Goal: Check status: Check status

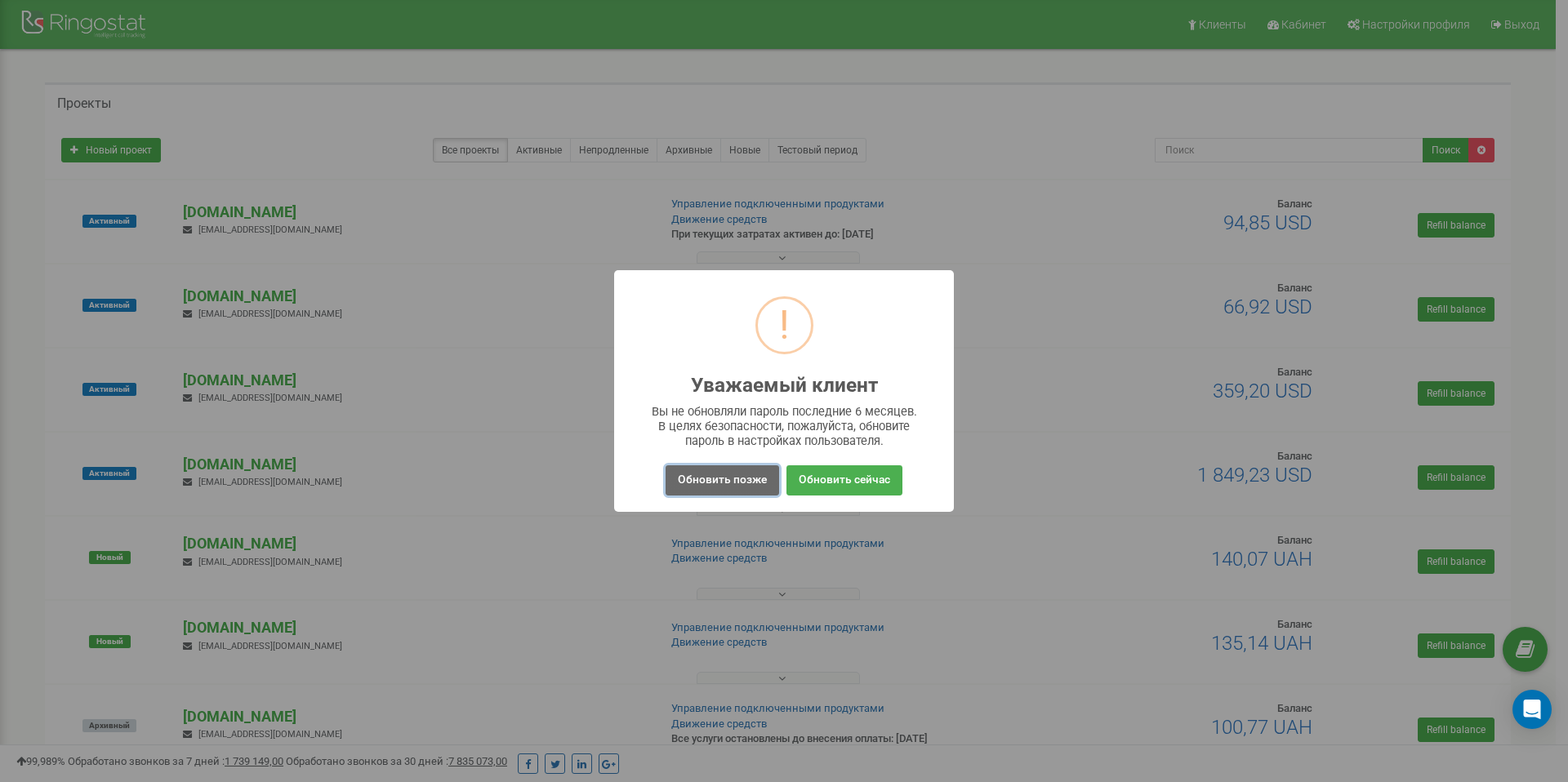
click at [720, 478] on button "Обновить позже" at bounding box center [723, 480] width 114 height 30
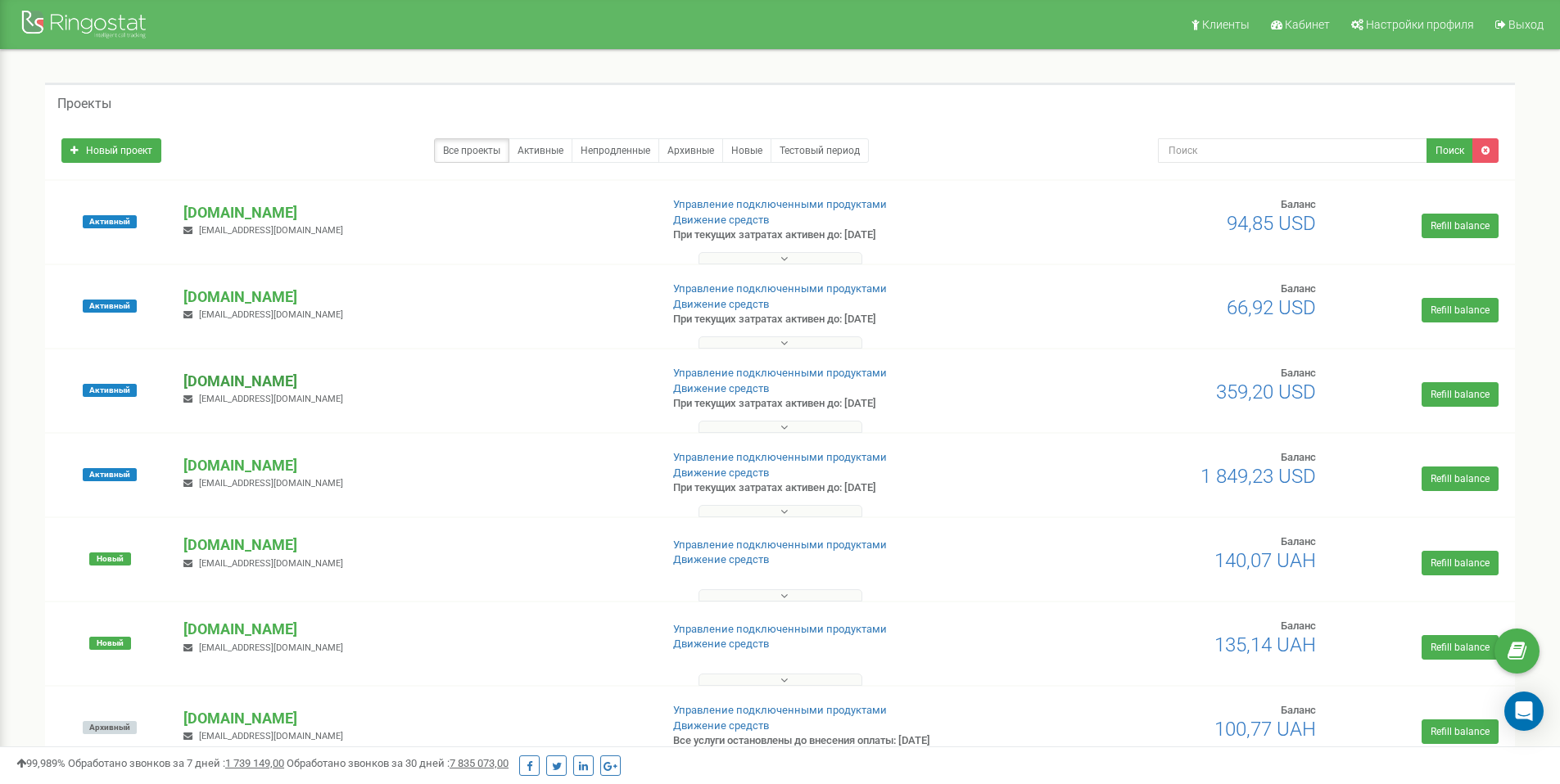
click at [266, 382] on p "[DOMAIN_NAME]" at bounding box center [415, 381] width 462 height 21
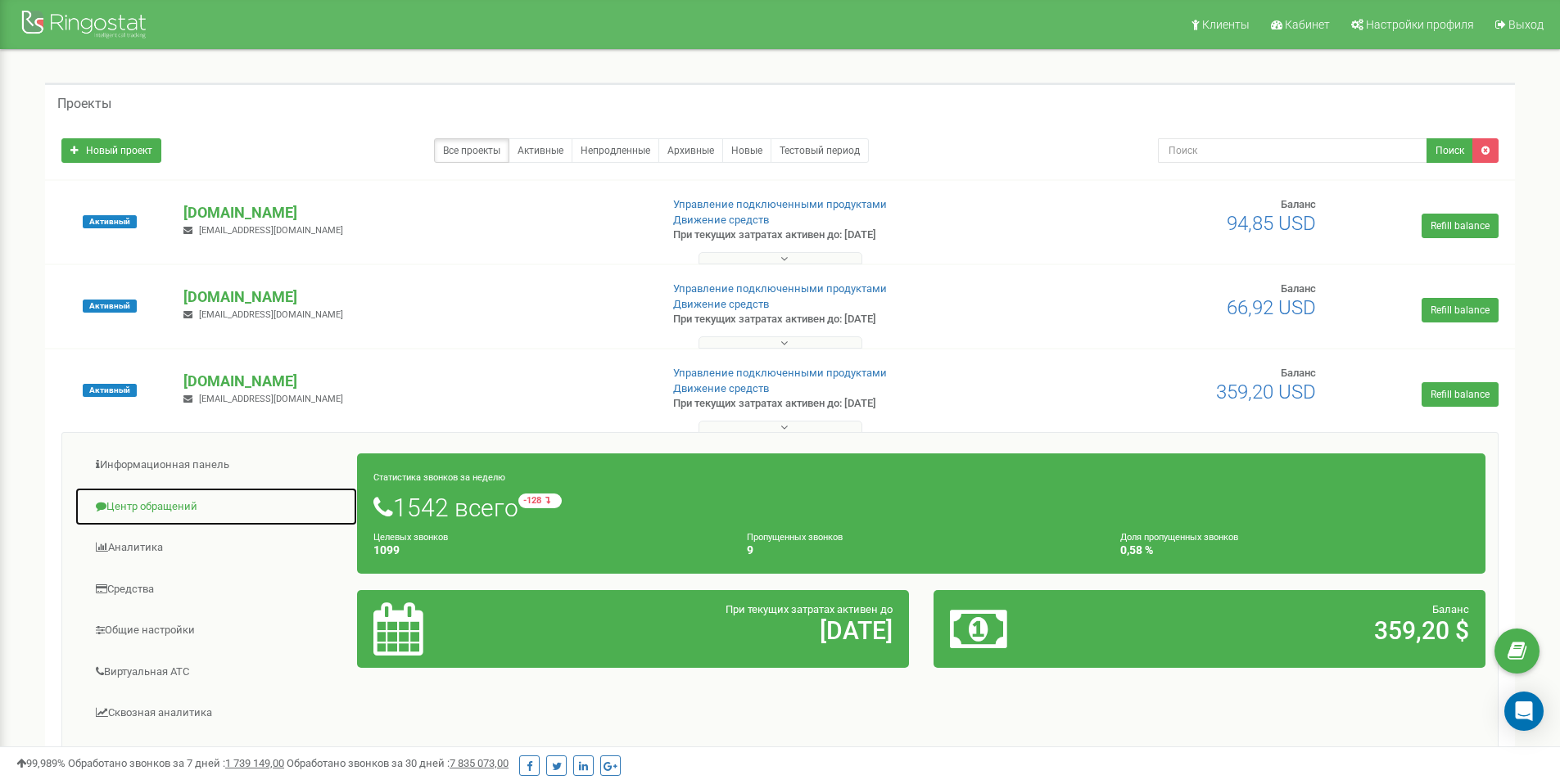
click at [188, 506] on link "Центр обращений" at bounding box center [216, 507] width 283 height 40
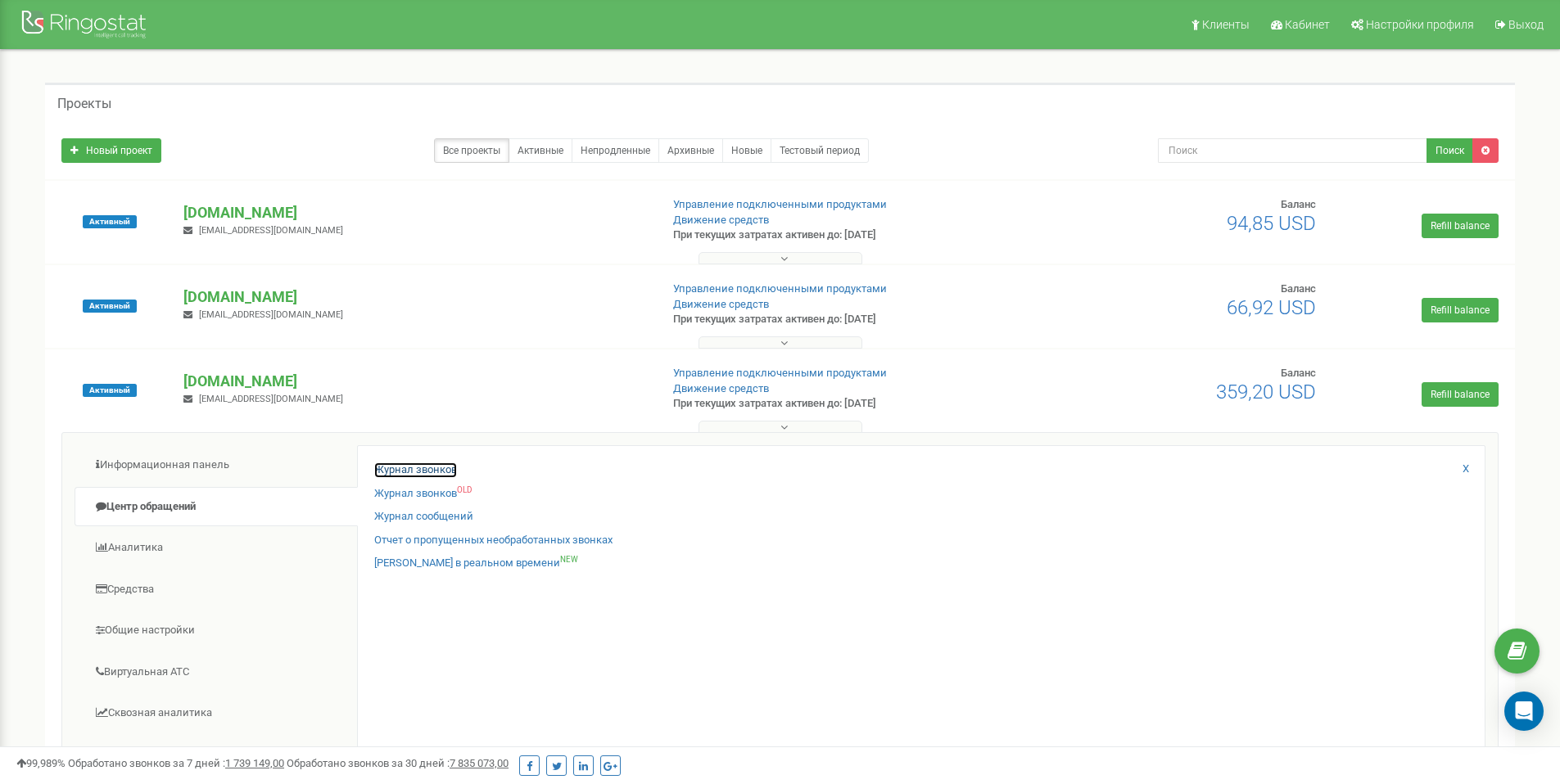
click at [442, 468] on link "Журнал звонков" at bounding box center [416, 470] width 83 height 16
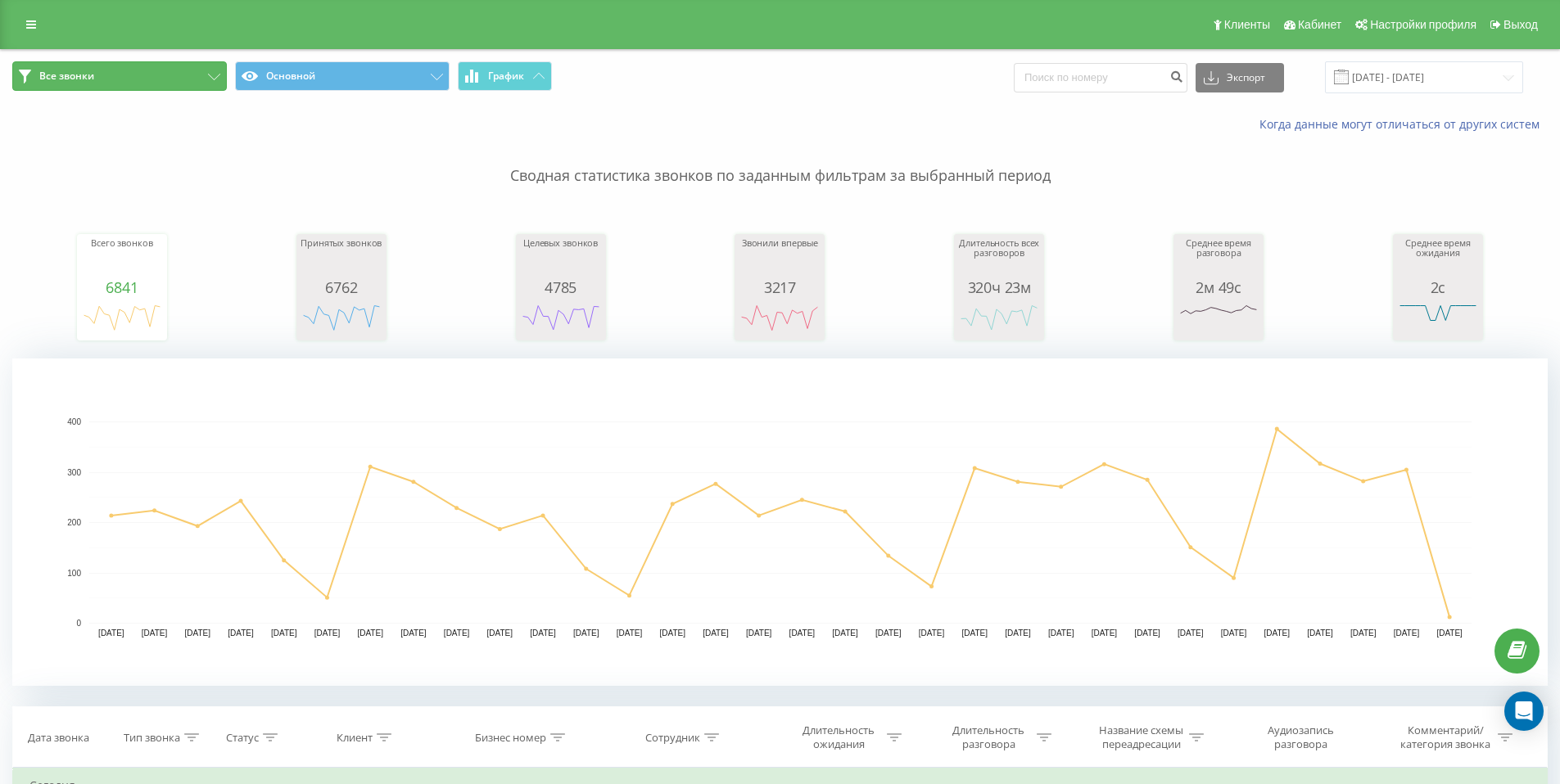
click at [188, 75] on button "Все звонки" at bounding box center [119, 76] width 214 height 29
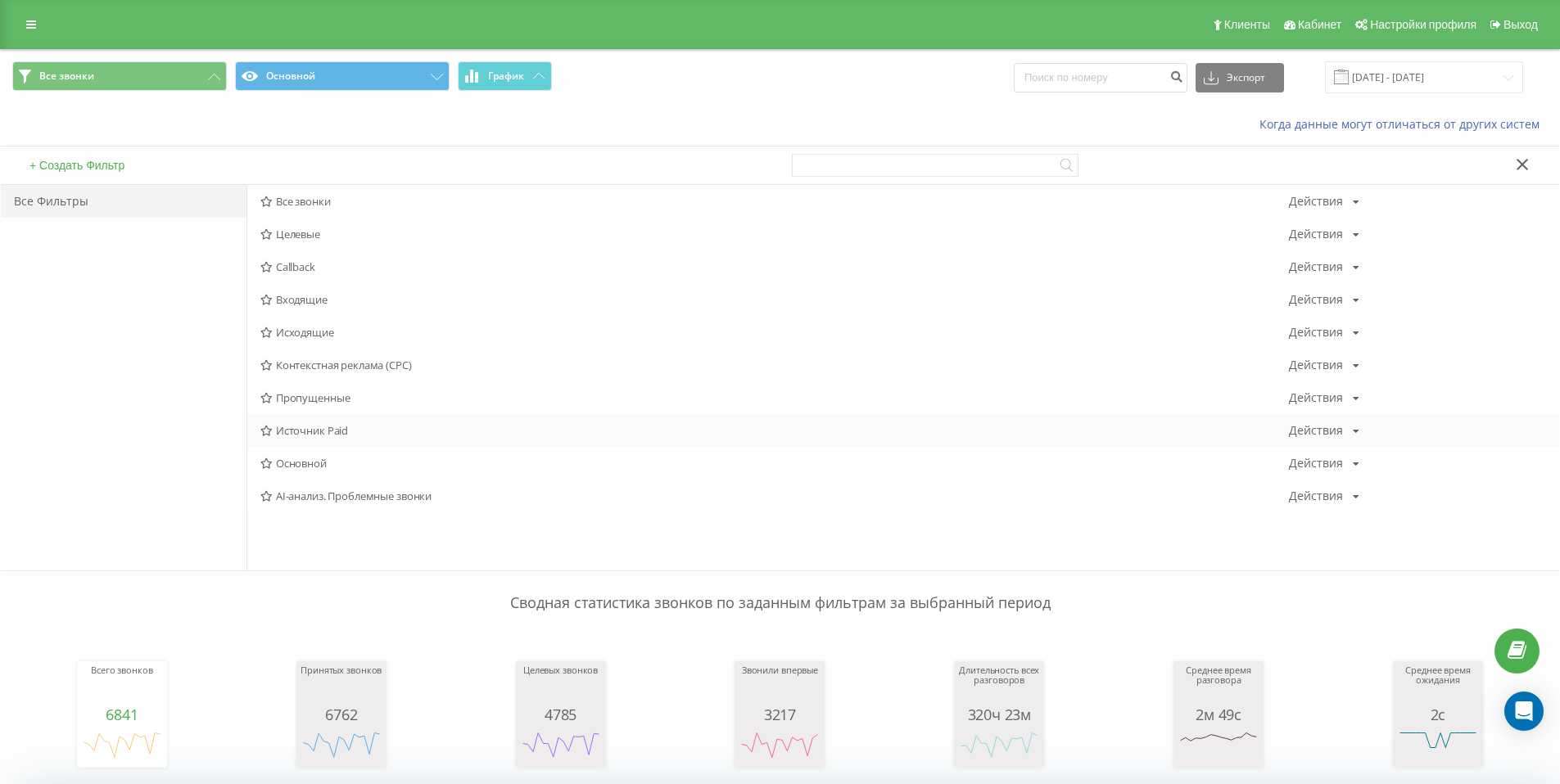
click at [358, 430] on span "Источник Paid" at bounding box center [774, 430] width 1029 height 11
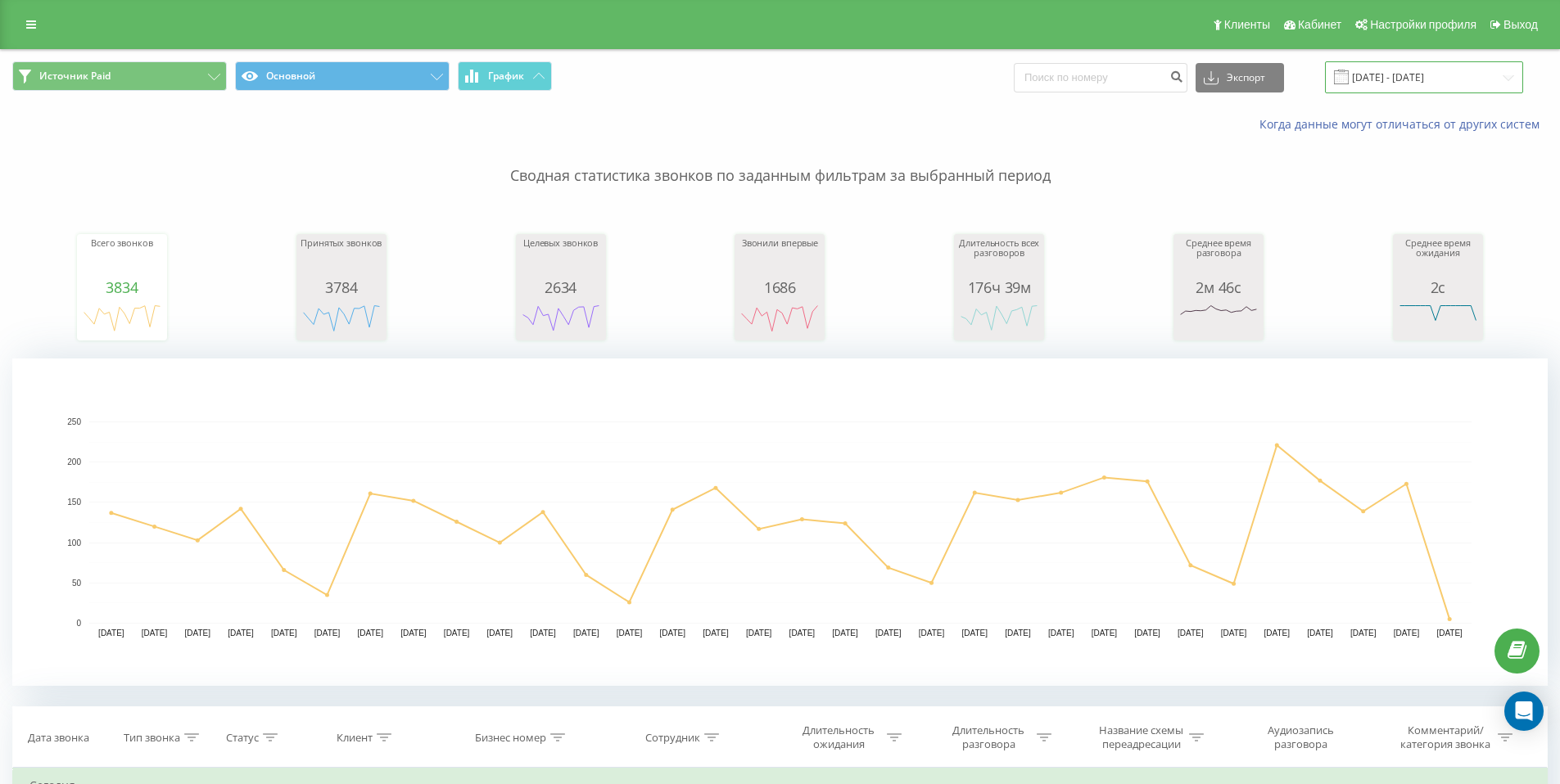
click at [1420, 78] on input "[DATE] - [DATE]" at bounding box center [1424, 77] width 199 height 32
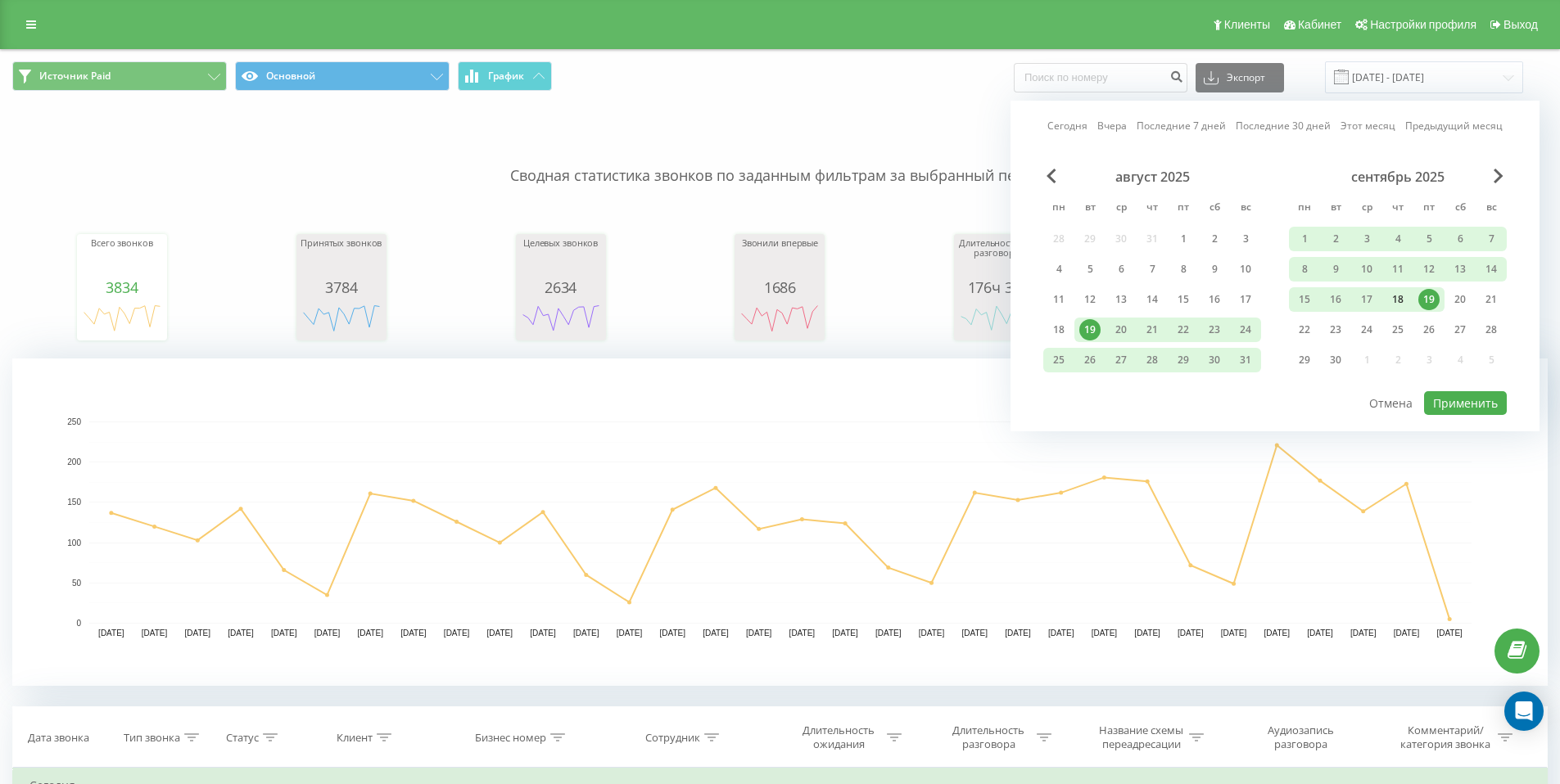
click at [1405, 294] on div "18" at bounding box center [1397, 299] width 21 height 21
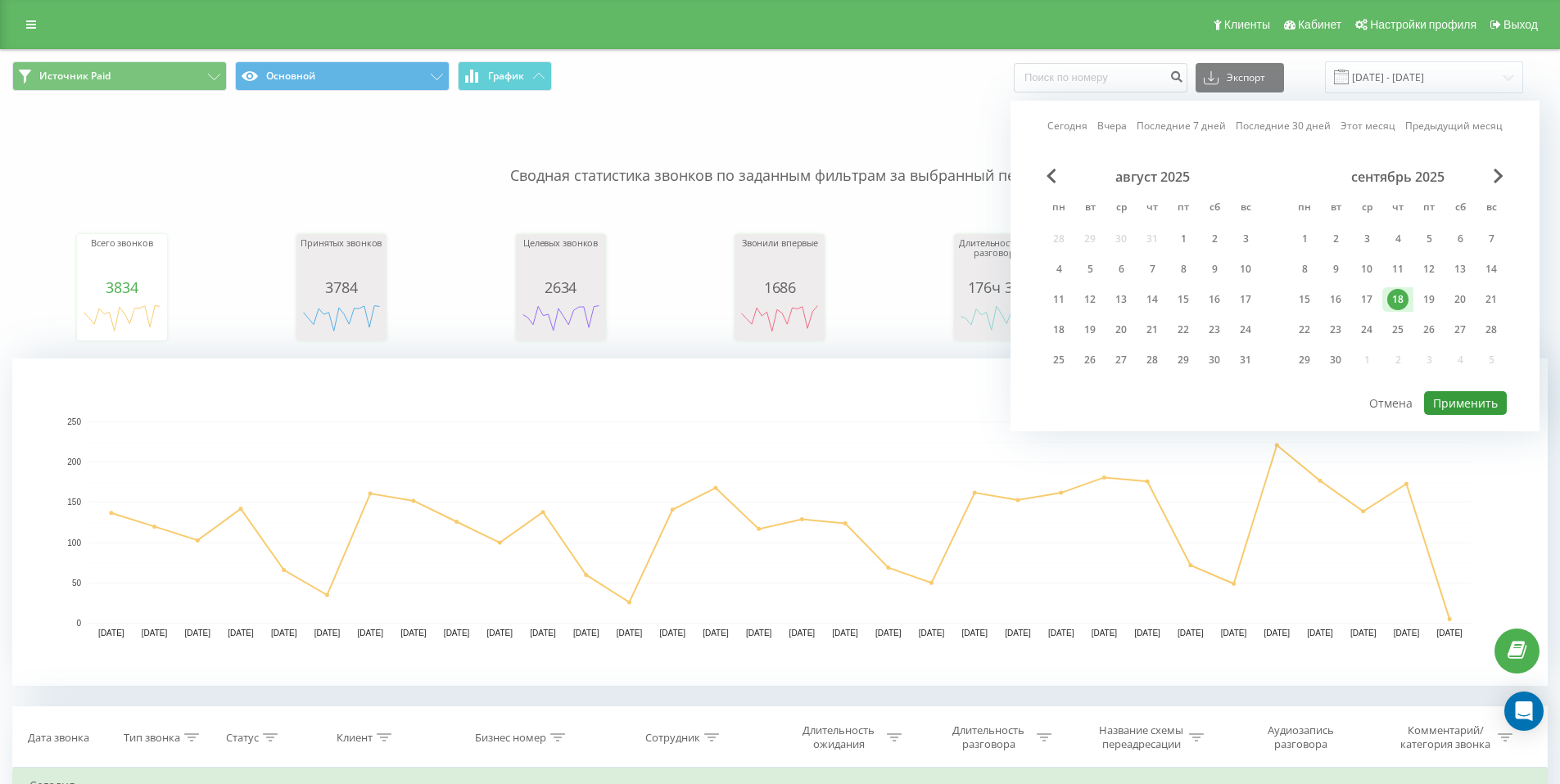
click at [1459, 410] on button "Применить" at bounding box center [1465, 403] width 83 height 24
type input "[DATE] - [DATE]"
